Goal: Find specific page/section: Find specific page/section

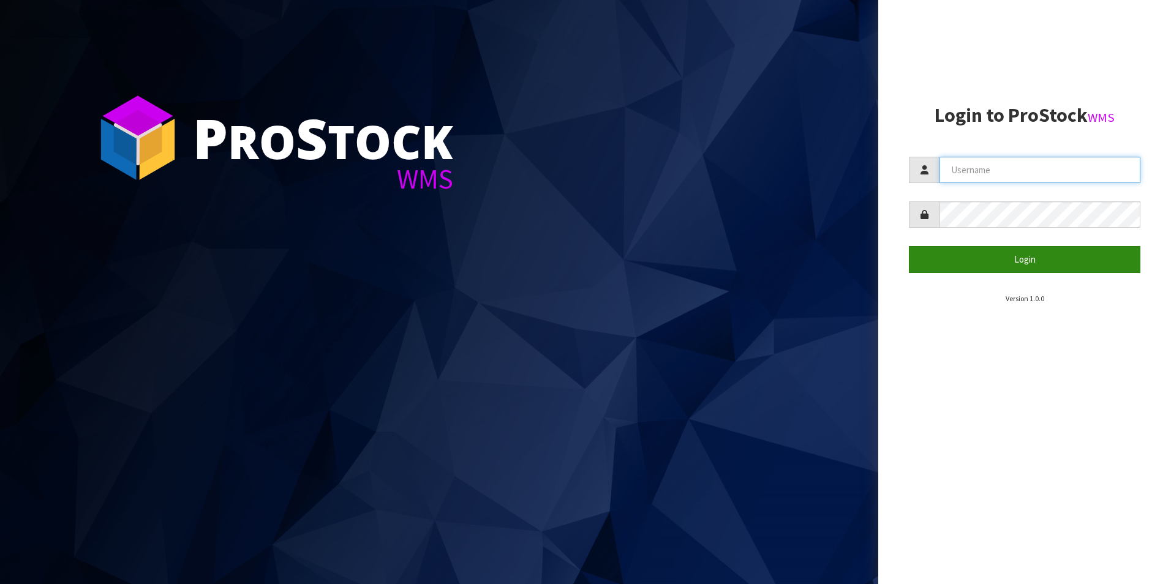
type input "DUTTNZ"
click at [1056, 258] on button "Login" at bounding box center [1025, 259] width 232 height 26
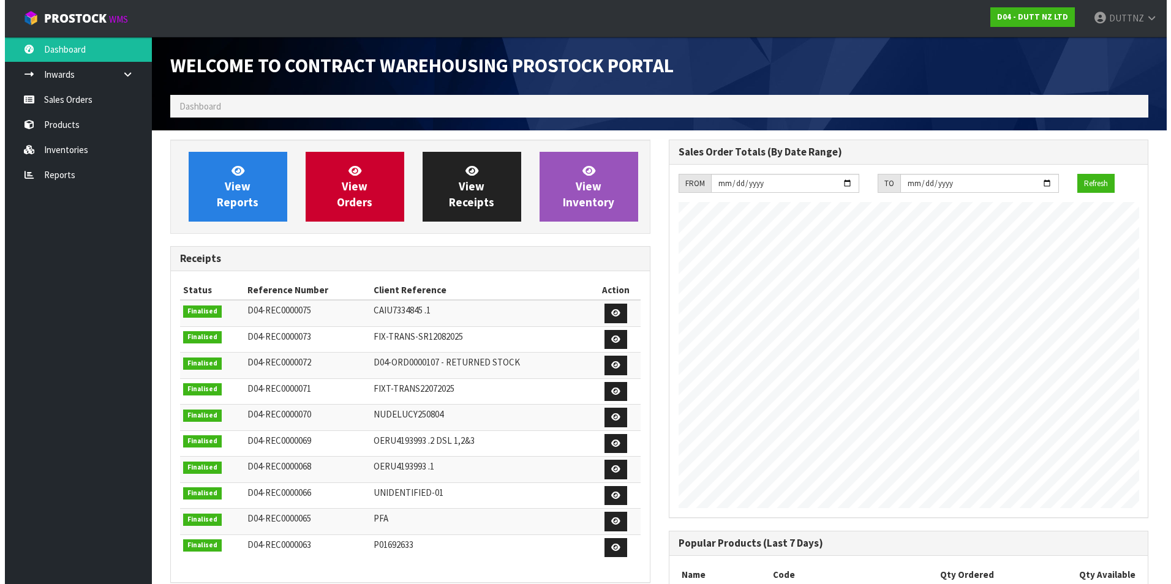
scroll to position [500, 498]
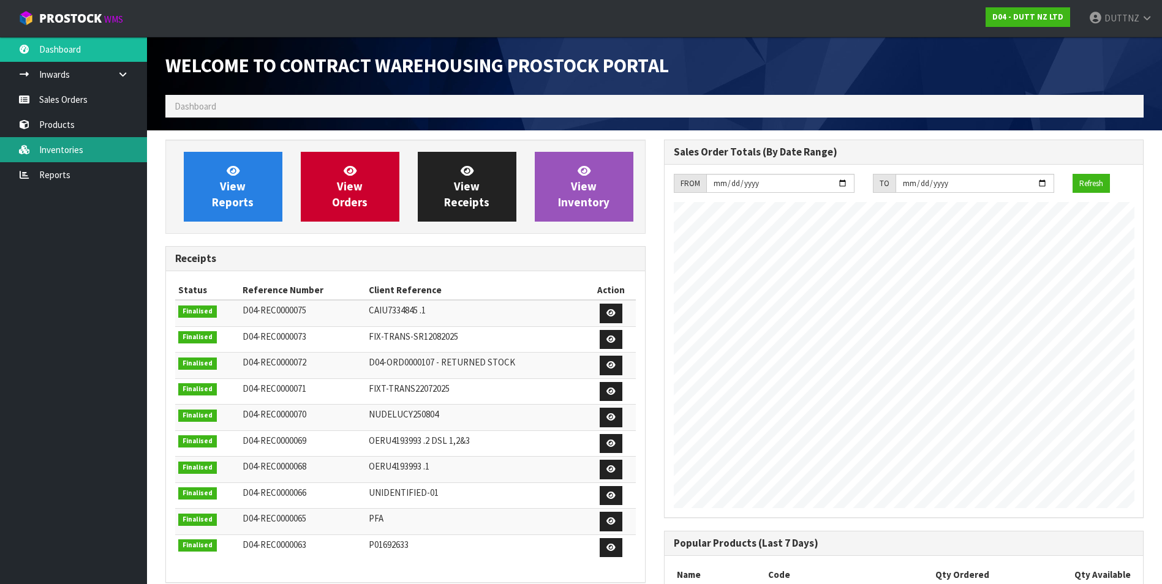
click at [69, 157] on link "Inventories" at bounding box center [73, 149] width 147 height 25
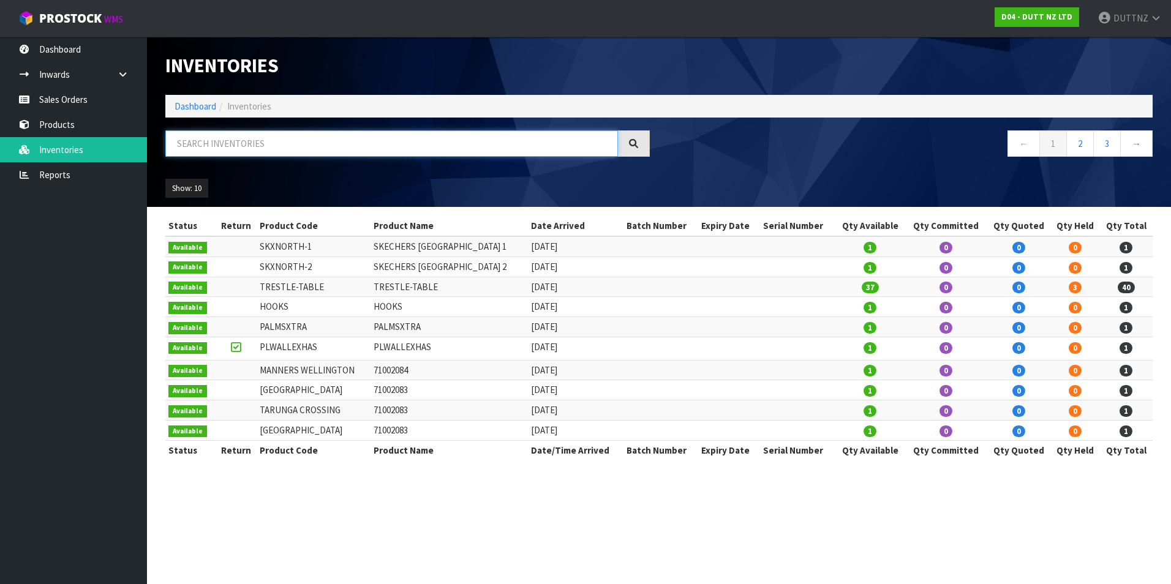
click at [256, 142] on input "text" at bounding box center [391, 143] width 453 height 26
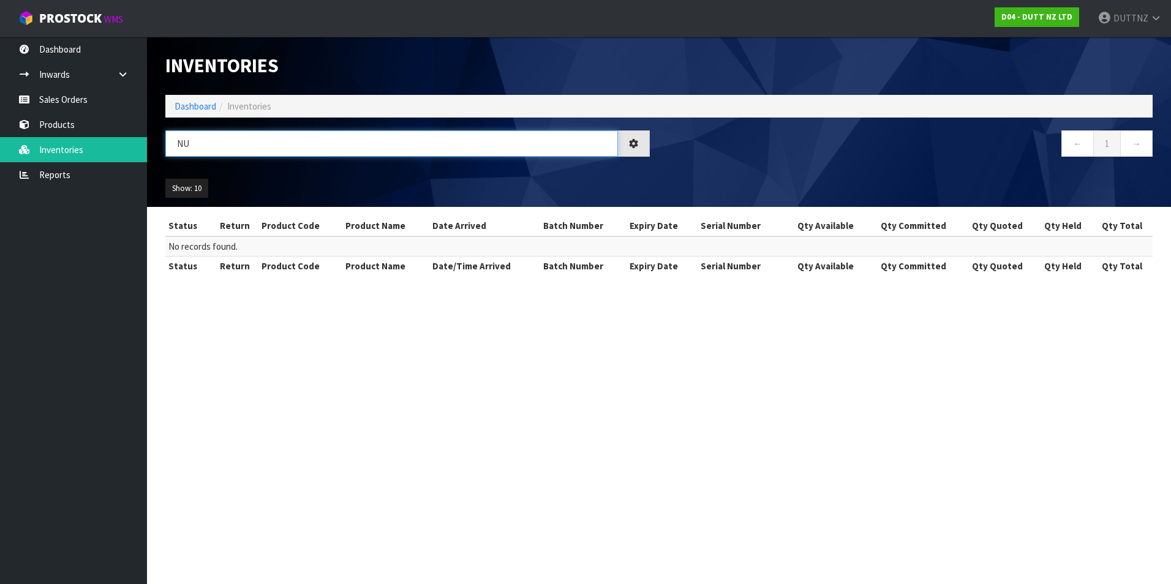
type input "N"
click at [256, 142] on input "GLU" at bounding box center [391, 143] width 453 height 26
type input "STYL"
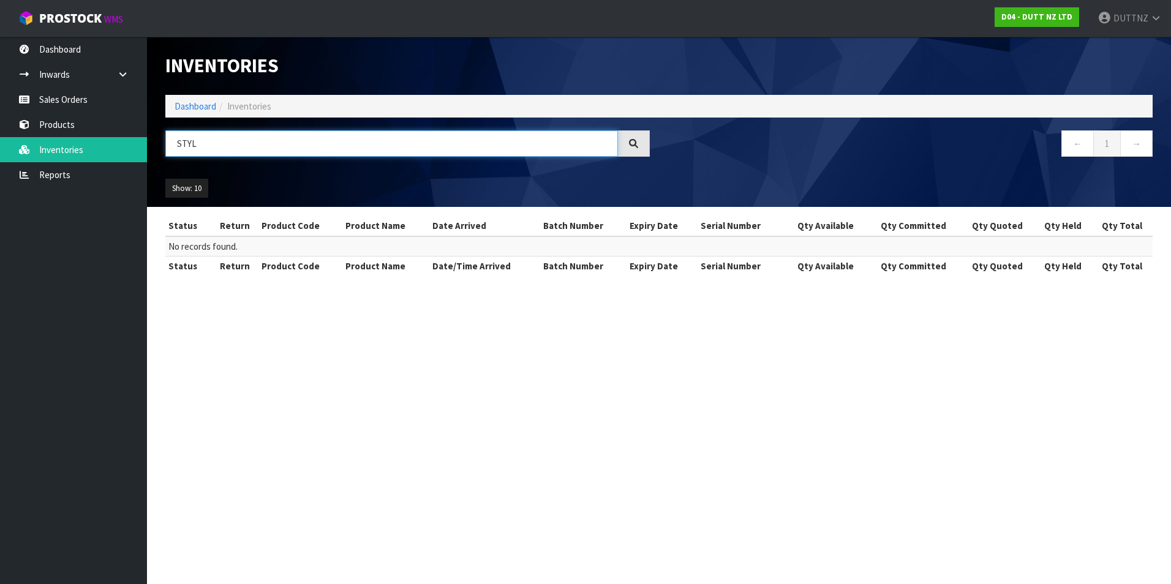
click at [258, 149] on input "STYL" at bounding box center [391, 143] width 453 height 26
